Goal: Task Accomplishment & Management: Manage account settings

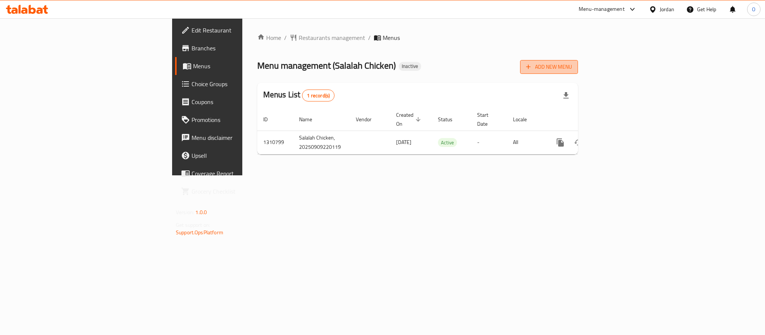
click at [578, 73] on button "Add New Menu" at bounding box center [549, 67] width 58 height 14
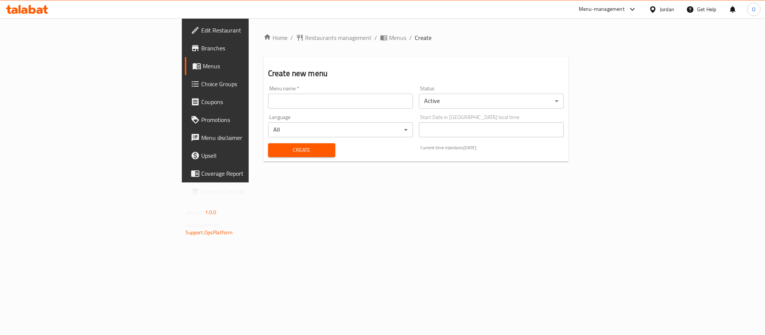
click at [312, 106] on input "text" at bounding box center [340, 101] width 145 height 15
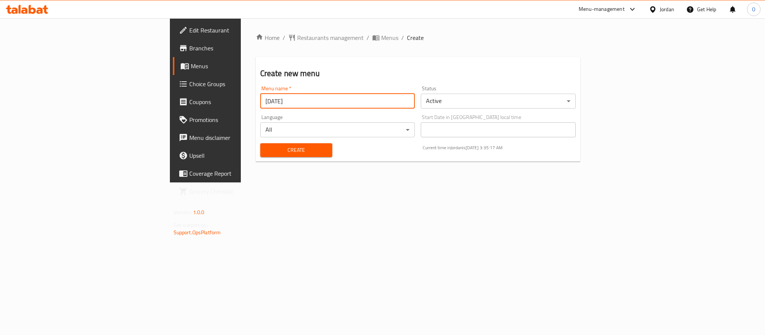
type input "[DATE]"
click at [260, 143] on button "Create" at bounding box center [296, 150] width 72 height 14
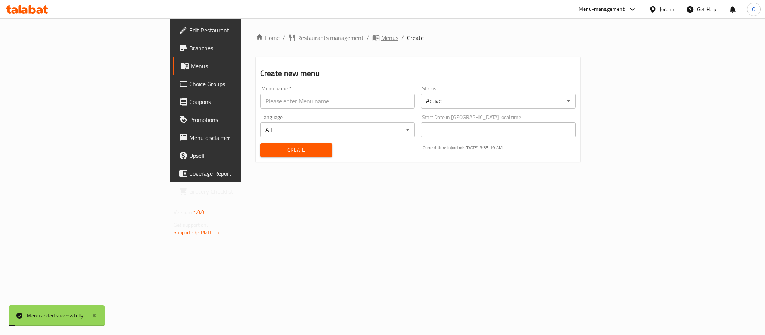
click at [381, 35] on span "Menus" at bounding box center [389, 37] width 17 height 9
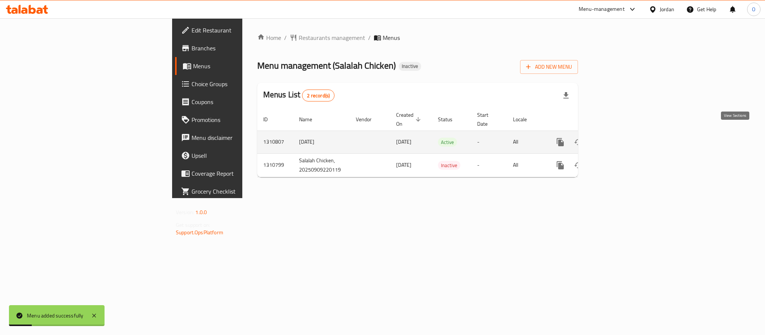
click at [619, 138] on icon "enhanced table" at bounding box center [614, 142] width 9 height 9
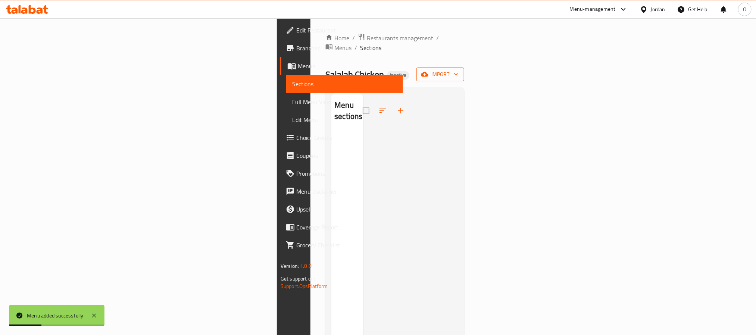
click at [458, 70] on span "import" at bounding box center [441, 74] width 36 height 9
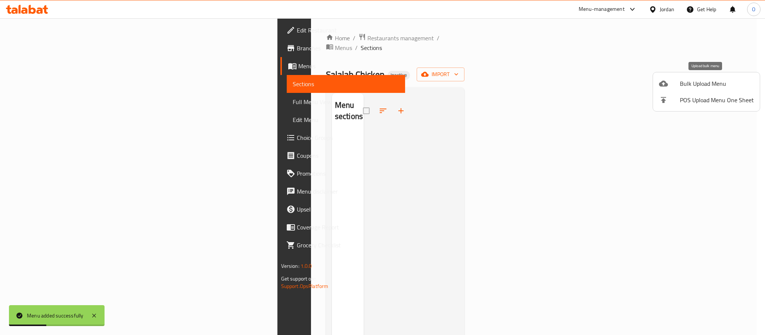
click at [687, 82] on span "Bulk Upload Menu" at bounding box center [717, 83] width 74 height 9
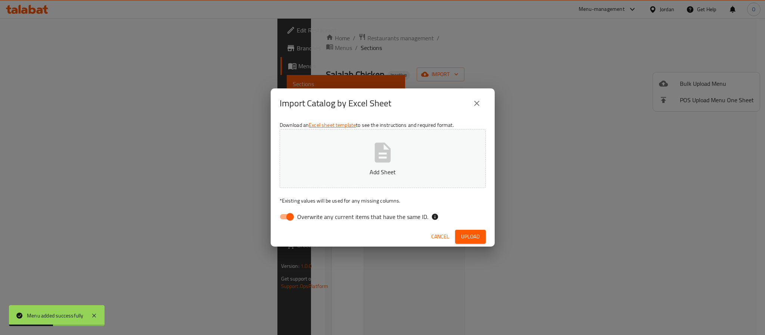
click at [290, 215] on input "Overwrite any current items that have the same ID." at bounding box center [290, 217] width 43 height 14
checkbox input "false"
click at [463, 241] on span "Upload" at bounding box center [470, 236] width 19 height 9
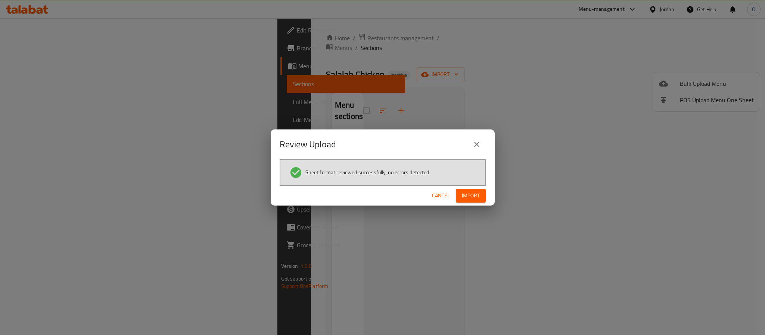
click at [477, 205] on div "Cancel Import" at bounding box center [383, 196] width 224 height 20
click at [473, 195] on span "Import" at bounding box center [471, 195] width 18 height 9
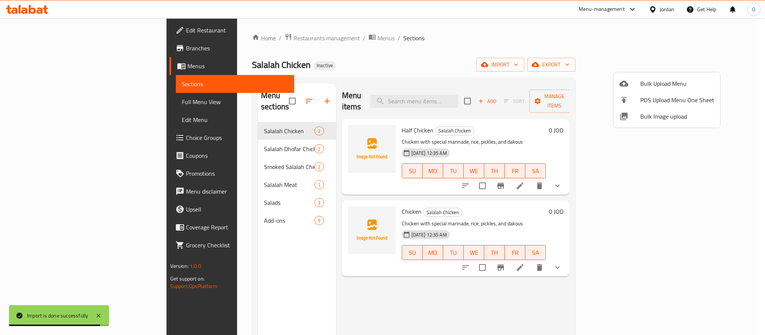
click at [385, 66] on div at bounding box center [382, 167] width 765 height 335
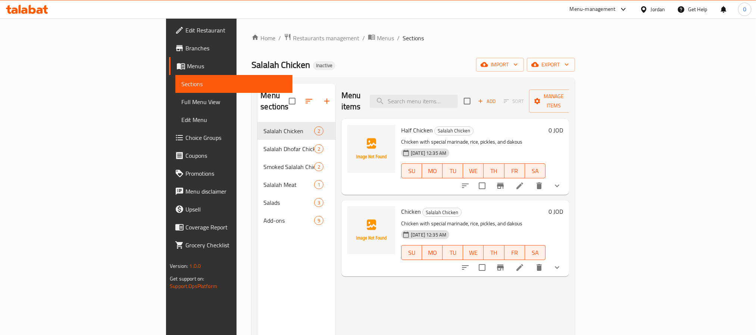
click at [181, 103] on span "Full Menu View" at bounding box center [233, 101] width 105 height 9
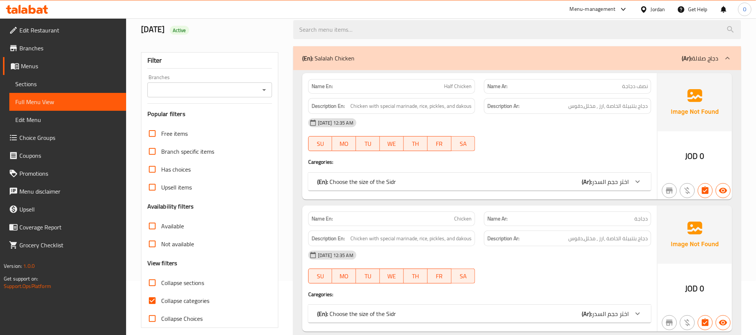
scroll to position [112, 0]
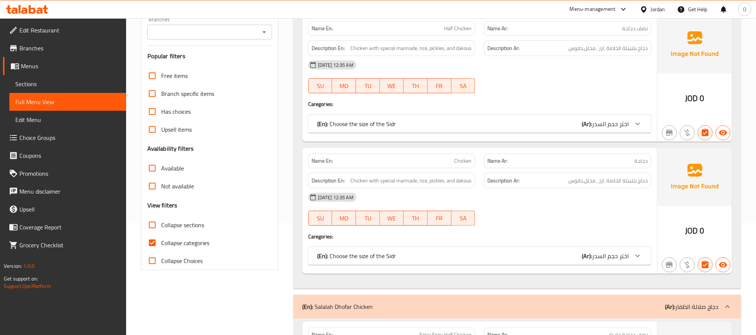
click at [177, 242] on span "Collapse categories" at bounding box center [185, 243] width 48 height 9
click at [161, 242] on input "Collapse categories" at bounding box center [152, 243] width 18 height 18
checkbox input "false"
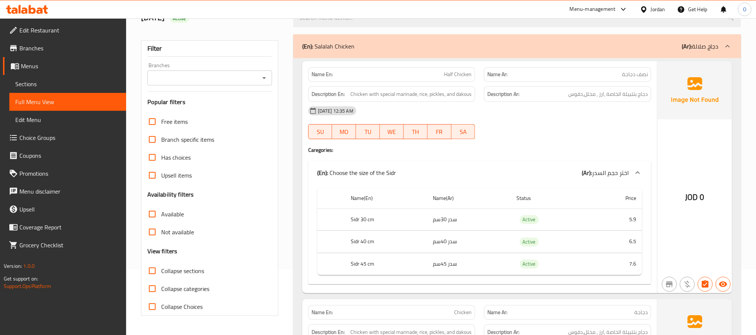
scroll to position [0, 0]
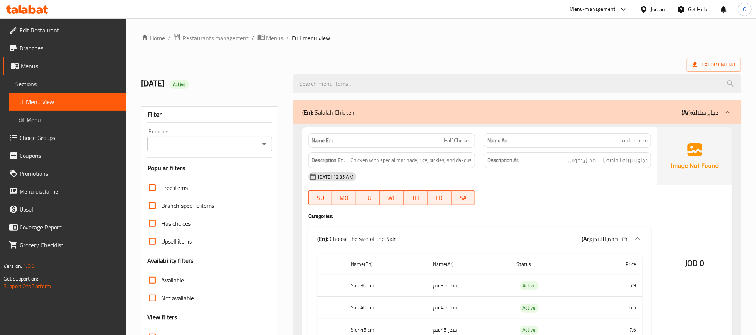
click at [53, 85] on span "Sections" at bounding box center [67, 84] width 105 height 9
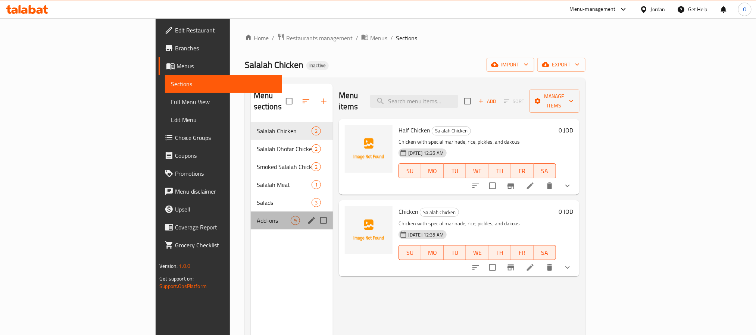
click at [251, 214] on div "Add-ons 9" at bounding box center [292, 221] width 82 height 18
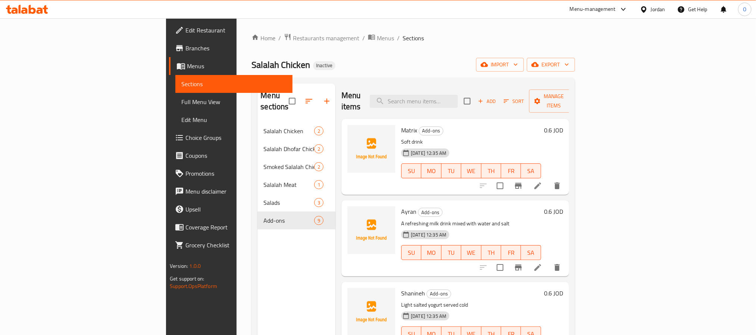
click at [660, 12] on div "Jordan" at bounding box center [658, 9] width 15 height 8
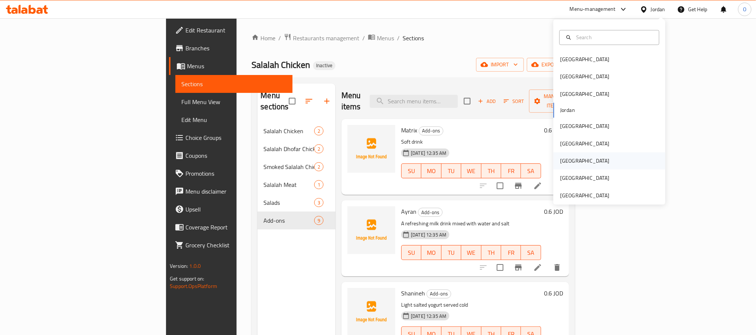
click at [565, 162] on div "[GEOGRAPHIC_DATA]" at bounding box center [584, 161] width 61 height 17
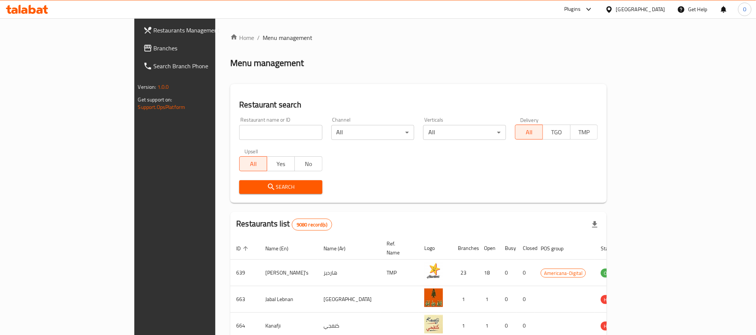
click at [154, 47] on span "Branches" at bounding box center [204, 48] width 101 height 9
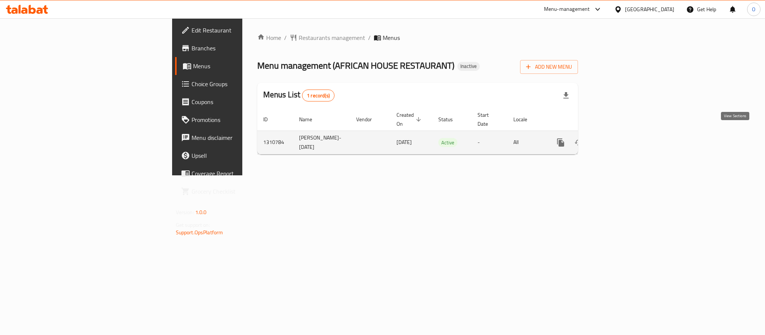
click at [623, 134] on link "enhanced table" at bounding box center [615, 143] width 18 height 18
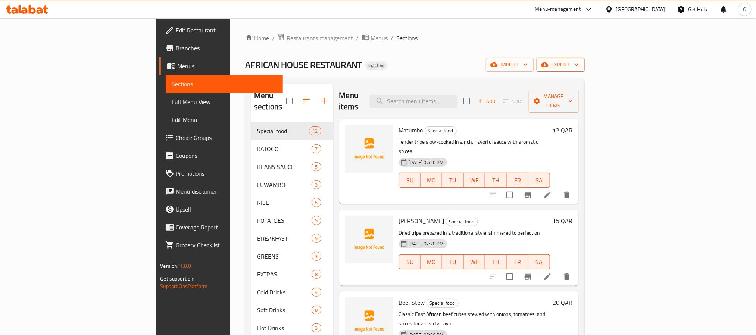
click at [549, 62] on icon "button" at bounding box center [544, 64] width 7 height 7
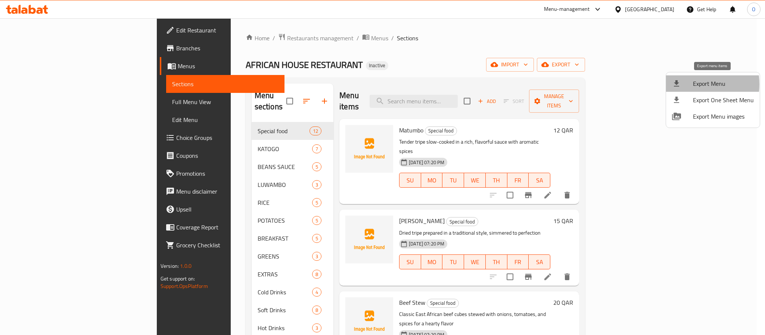
click at [688, 84] on div at bounding box center [682, 83] width 21 height 9
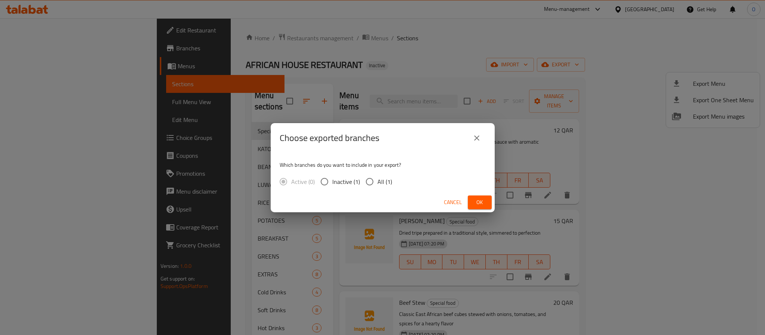
click at [456, 199] on span "Cancel" at bounding box center [453, 202] width 18 height 9
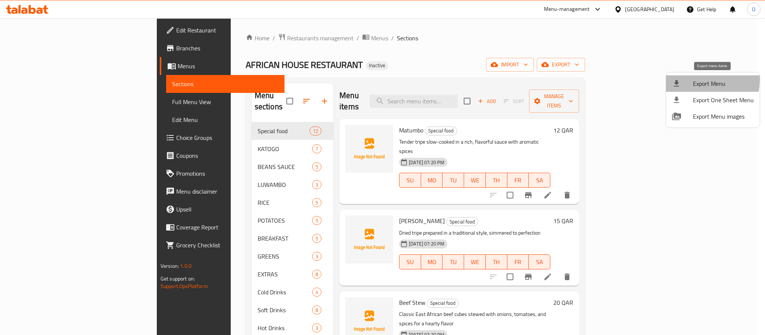
click at [689, 80] on div at bounding box center [682, 83] width 21 height 9
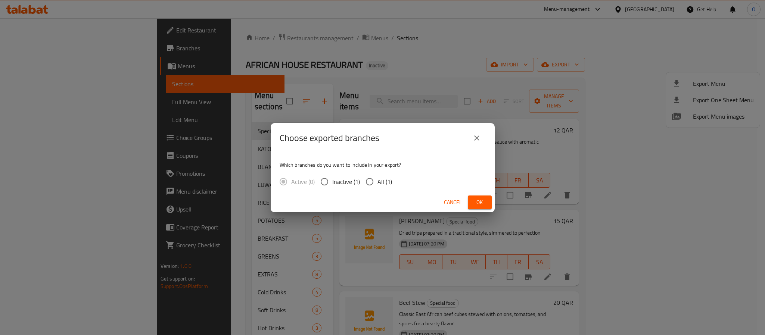
click at [474, 206] on span "Ok" at bounding box center [480, 202] width 12 height 9
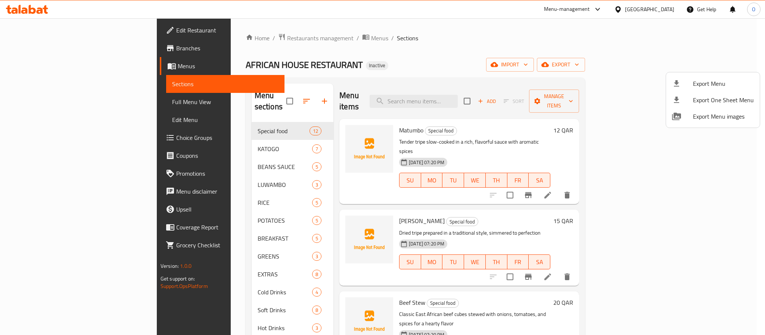
drag, startPoint x: 450, startPoint y: 62, endPoint x: 445, endPoint y: 317, distance: 255.8
click at [451, 62] on div at bounding box center [382, 167] width 765 height 335
